Goal: Task Accomplishment & Management: Manage account settings

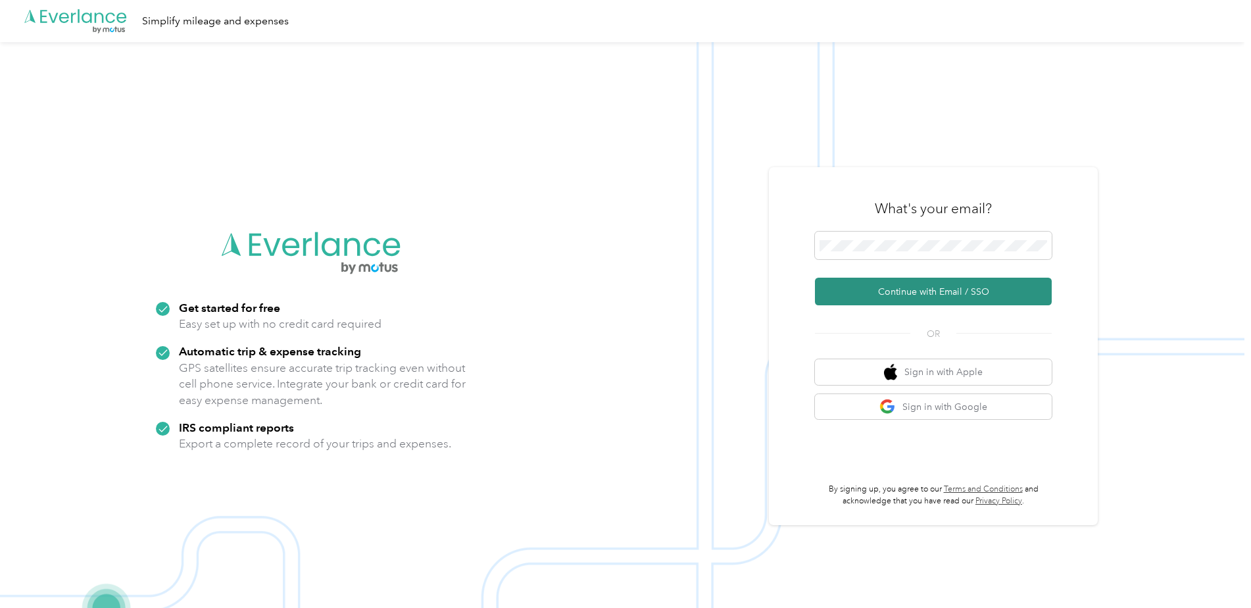
click at [918, 286] on button "Continue with Email / SSO" at bounding box center [933, 292] width 237 height 28
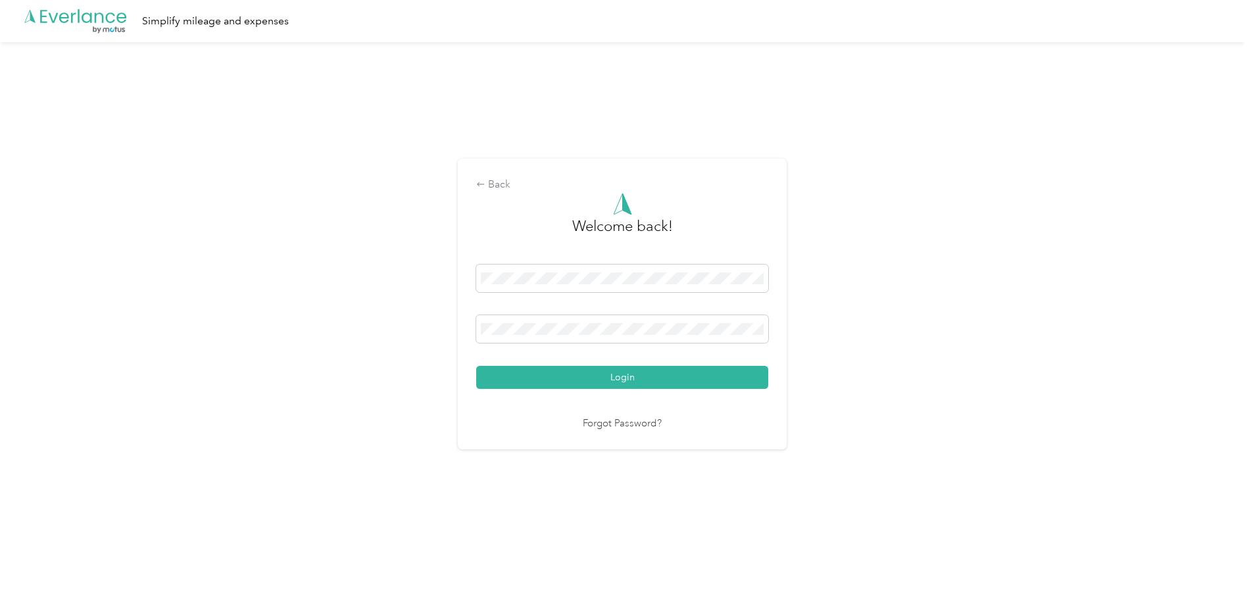
click at [476, 366] on button "Login" at bounding box center [622, 377] width 292 height 23
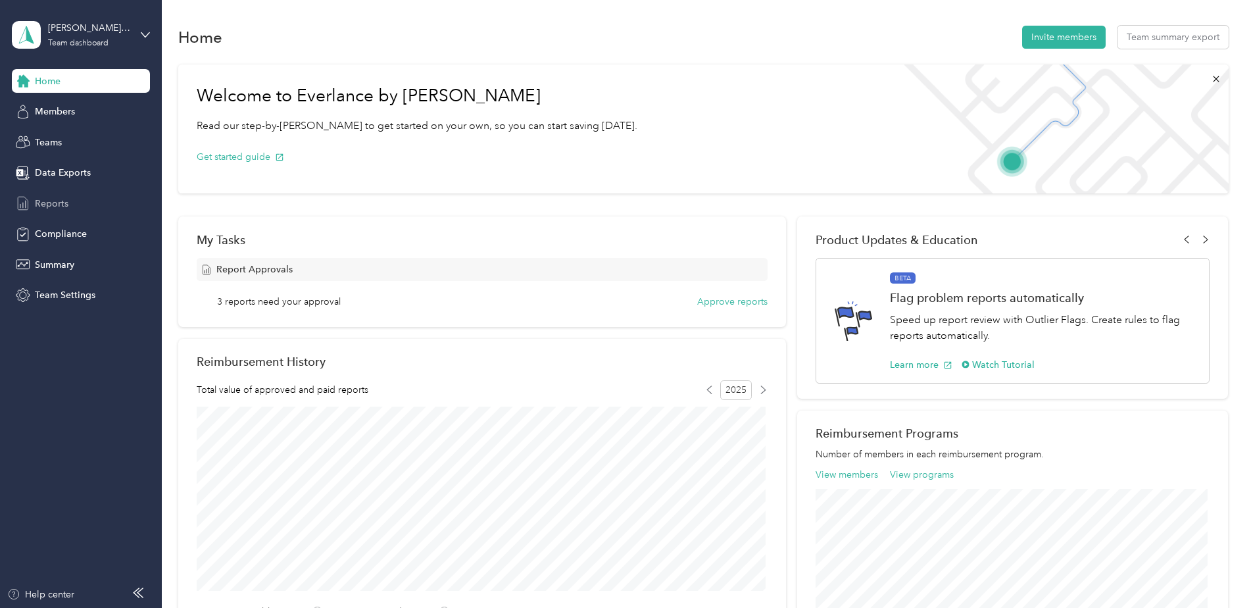
click at [51, 203] on span "Reports" at bounding box center [52, 204] width 34 height 14
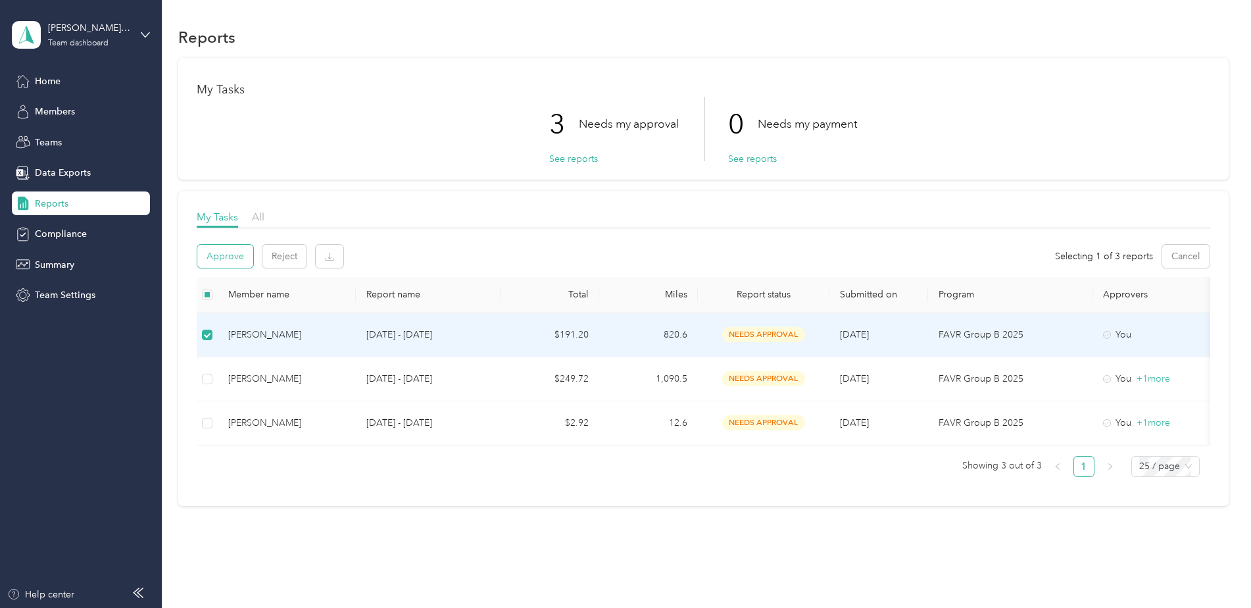
click at [221, 259] on button "Approve" at bounding box center [225, 256] width 56 height 23
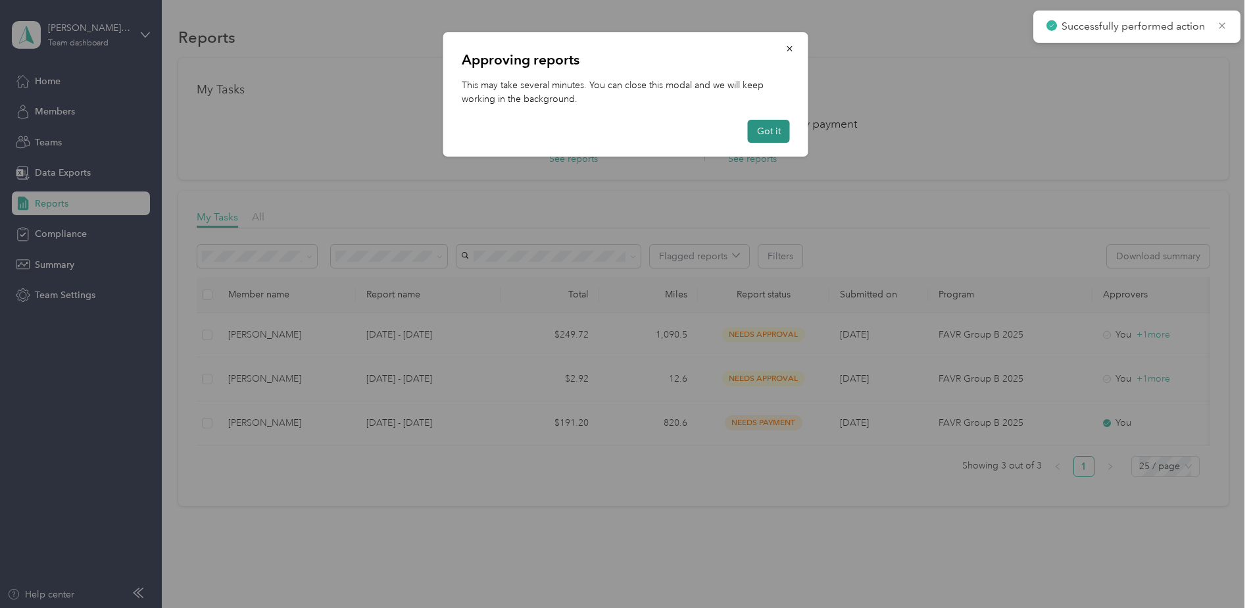
click at [772, 124] on button "Got it" at bounding box center [769, 131] width 42 height 23
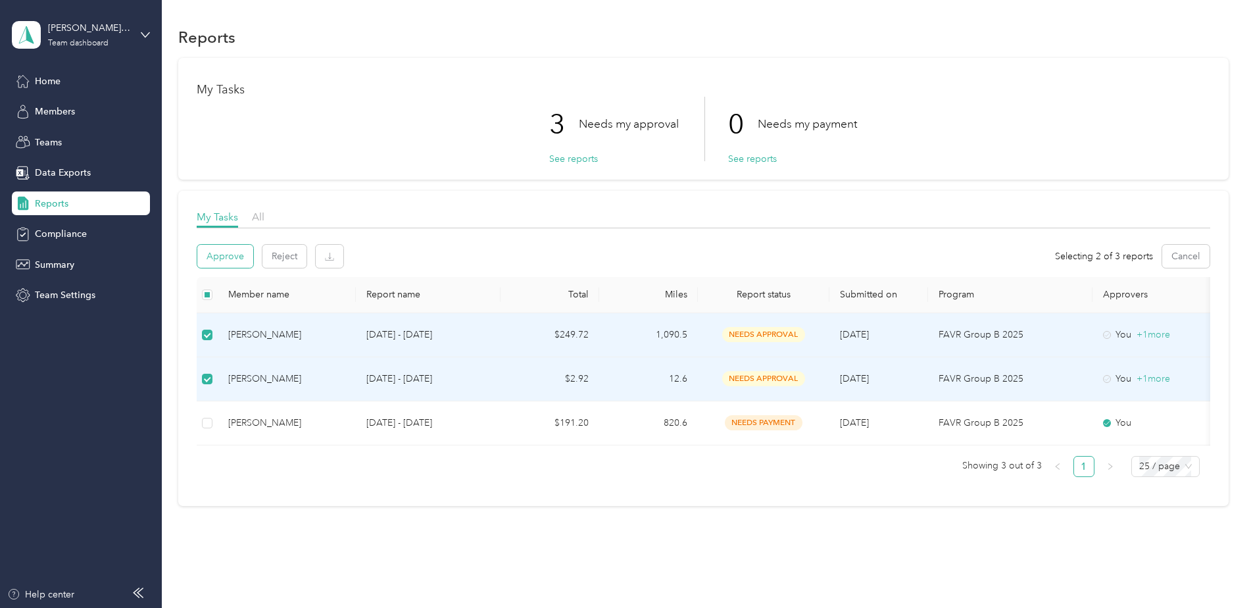
click at [230, 256] on button "Approve" at bounding box center [225, 256] width 56 height 23
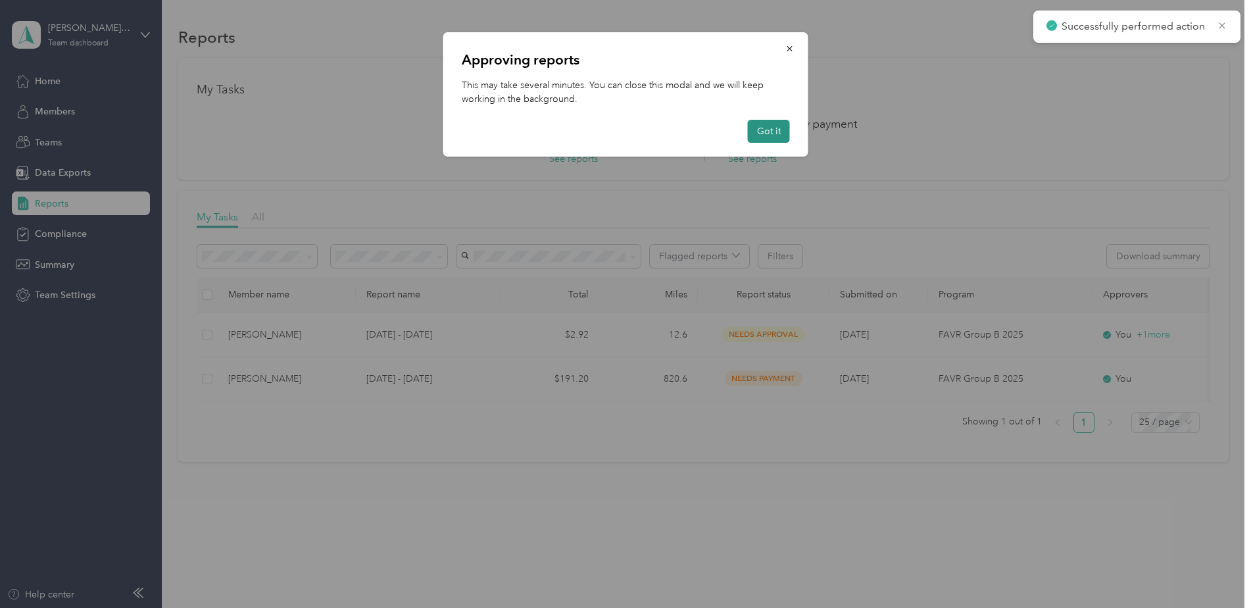
click at [771, 133] on button "Got it" at bounding box center [769, 131] width 42 height 23
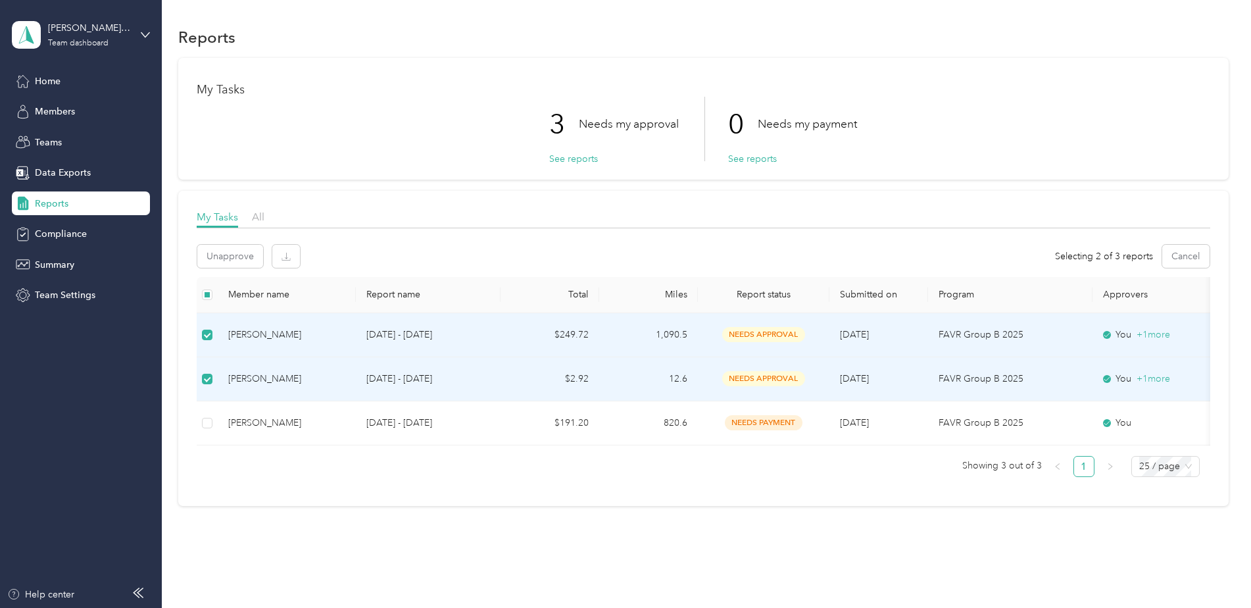
click at [738, 487] on div "Member name Report name Total Miles Report status Submitted on Program Approver…" at bounding box center [704, 382] width 1014 height 210
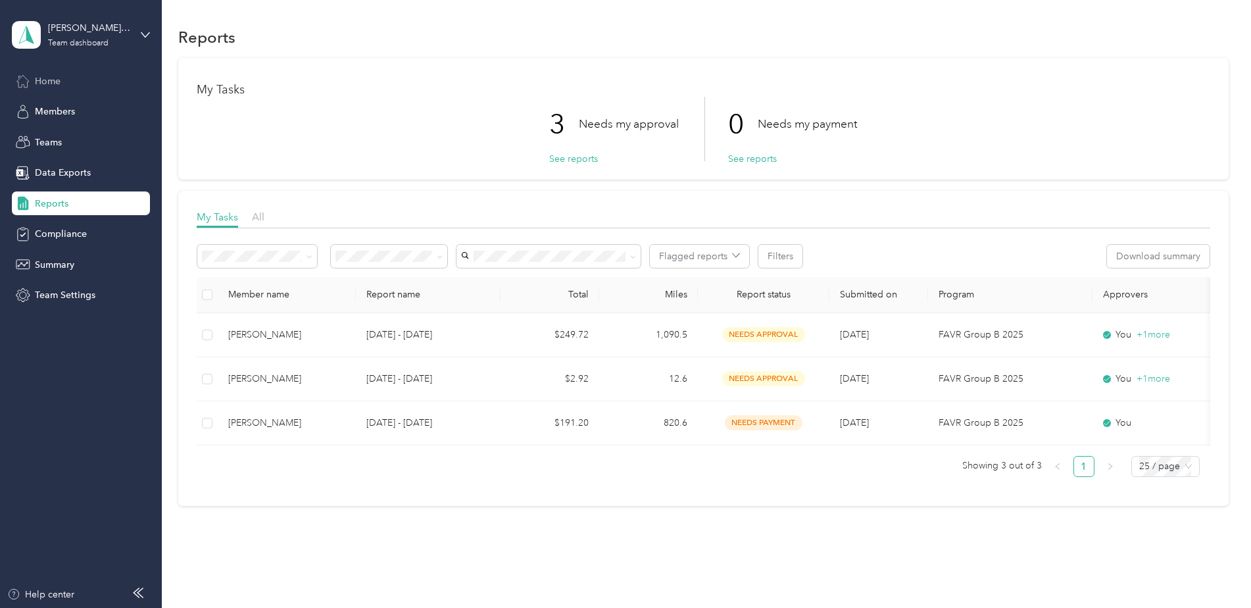
click at [68, 79] on div "Home" at bounding box center [81, 81] width 138 height 24
